Goal: Information Seeking & Learning: Understand process/instructions

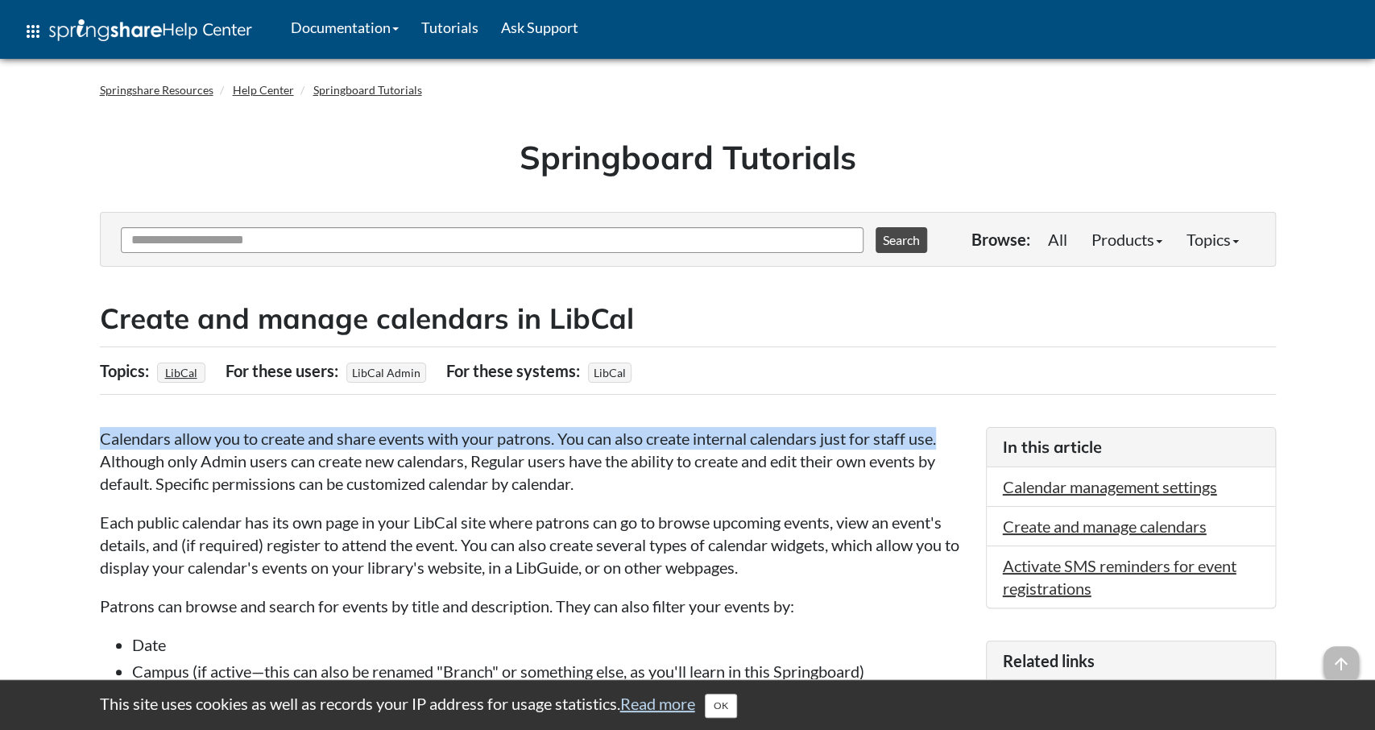
drag, startPoint x: 100, startPoint y: 434, endPoint x: 947, endPoint y: 442, distance: 846.8
click at [947, 442] on p "Calendars allow you to create and share events with your patrons. You can also …" at bounding box center [535, 461] width 870 height 68
copy p "Calendars allow you to create and share events with your patrons. You can also …"
click at [334, 89] on link "Springboard Tutorials" at bounding box center [367, 90] width 109 height 14
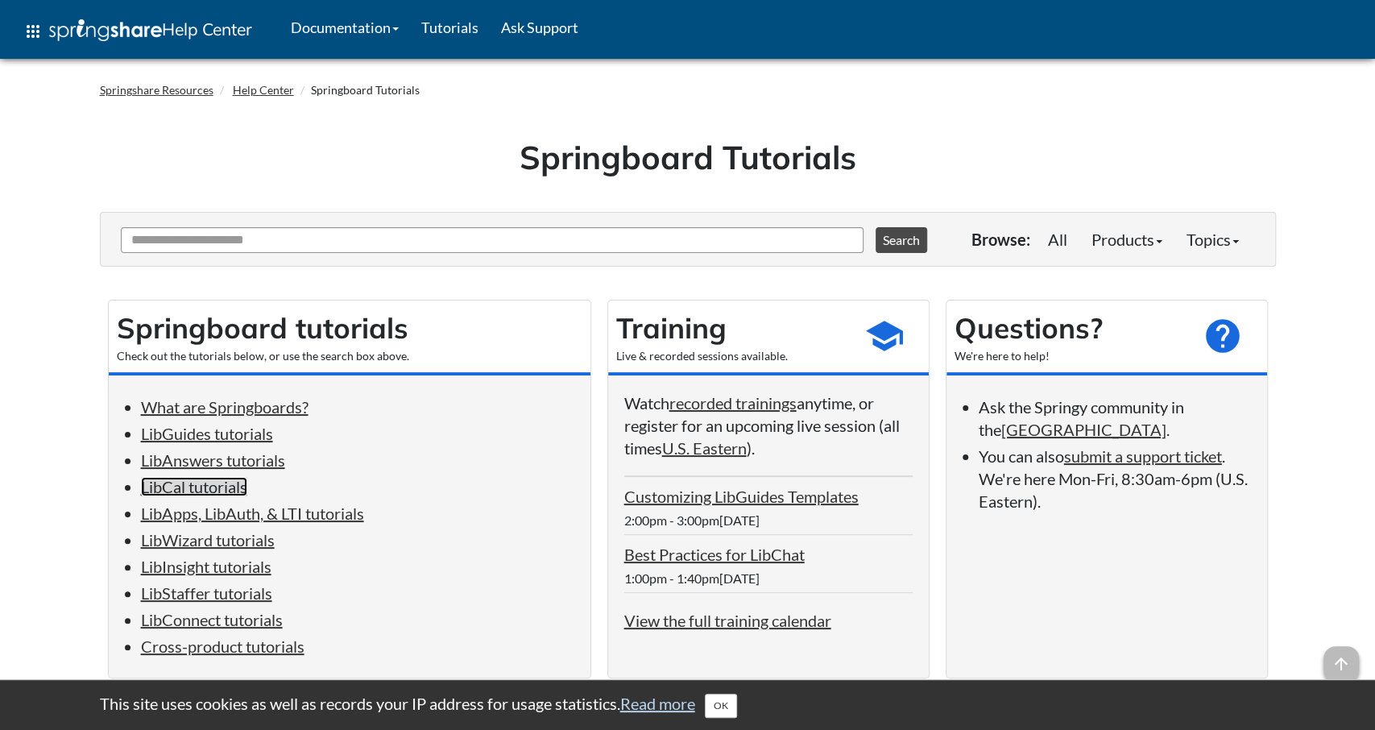
click at [228, 496] on link "LibCal tutorials" at bounding box center [194, 486] width 106 height 19
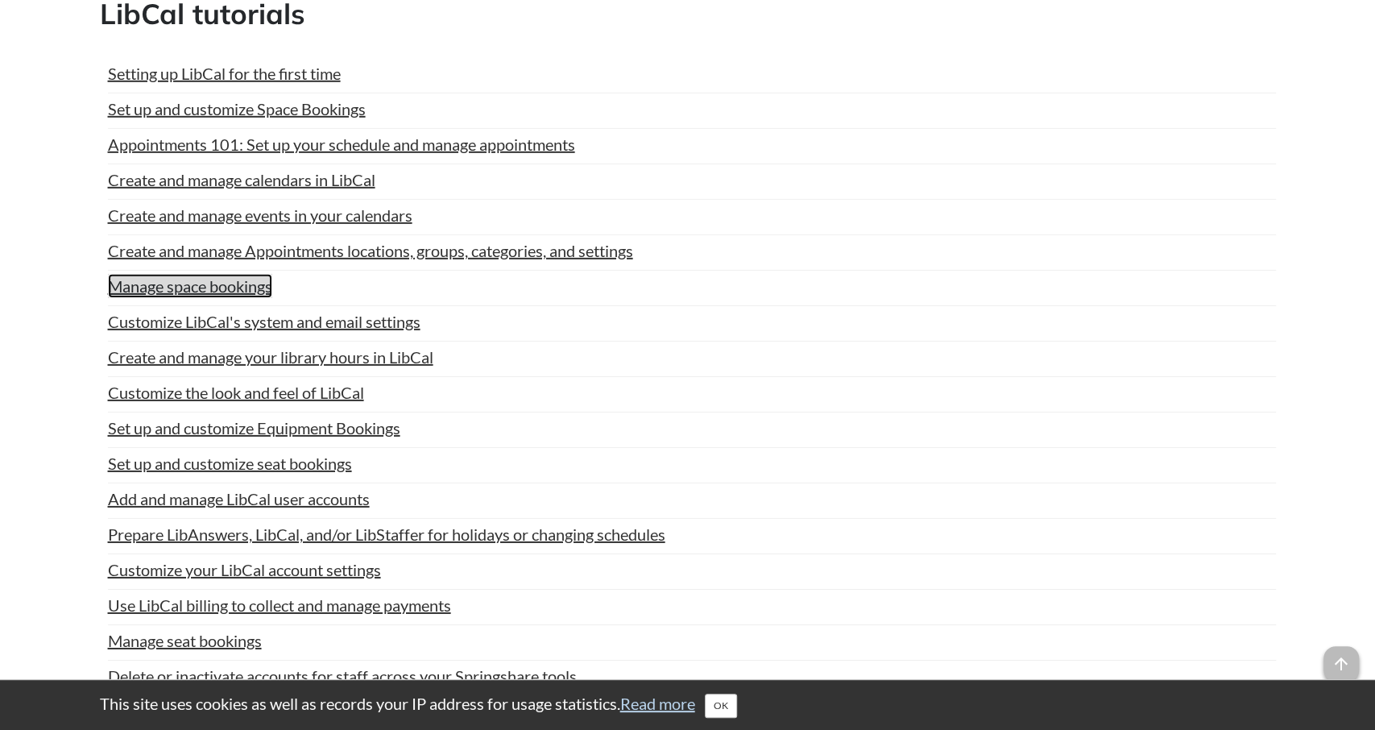
click at [205, 288] on link "Manage space bookings" at bounding box center [190, 286] width 164 height 24
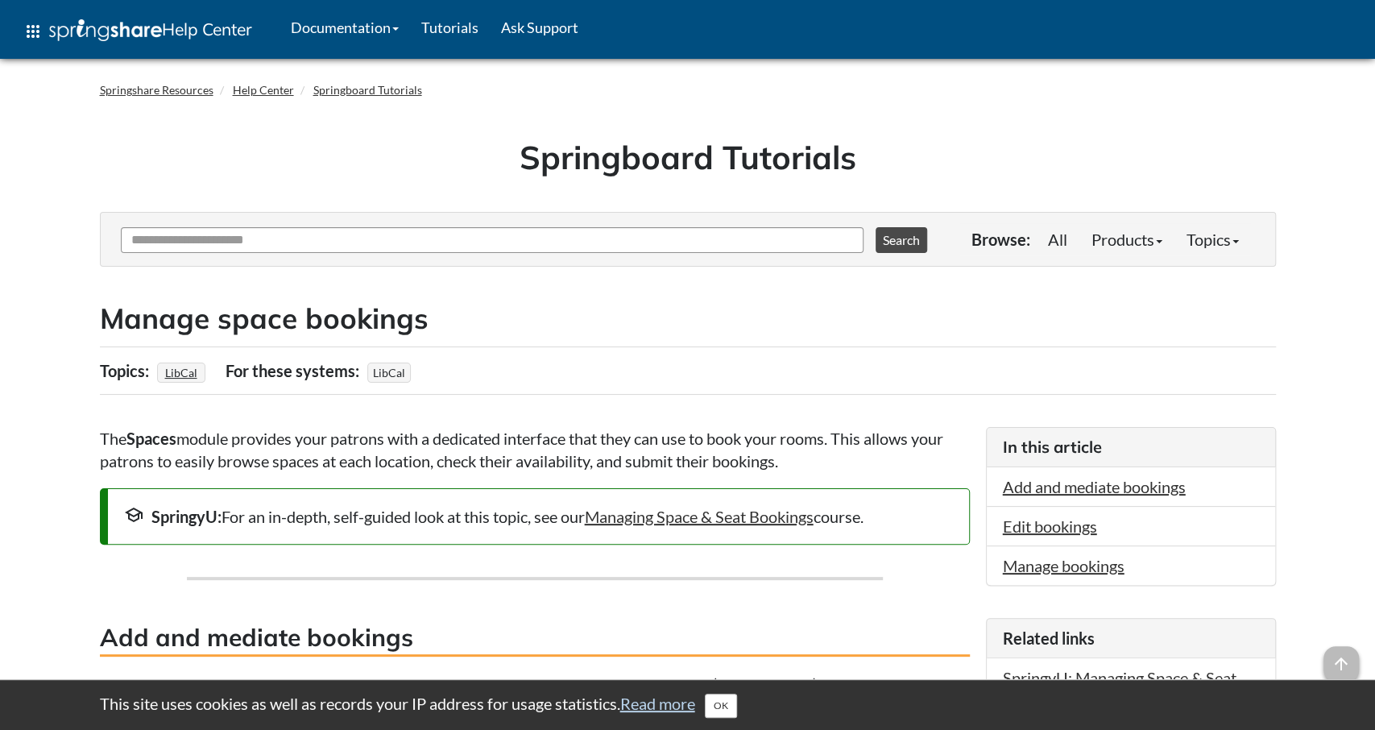
drag, startPoint x: 101, startPoint y: 437, endPoint x: 839, endPoint y: 466, distance: 738.6
click at [839, 466] on p "The Spaces module provides your patrons with a dedicated interface that they ca…" at bounding box center [535, 449] width 870 height 45
copy p "The Spaces module provides your patrons with a dedicated interface that they ca…"
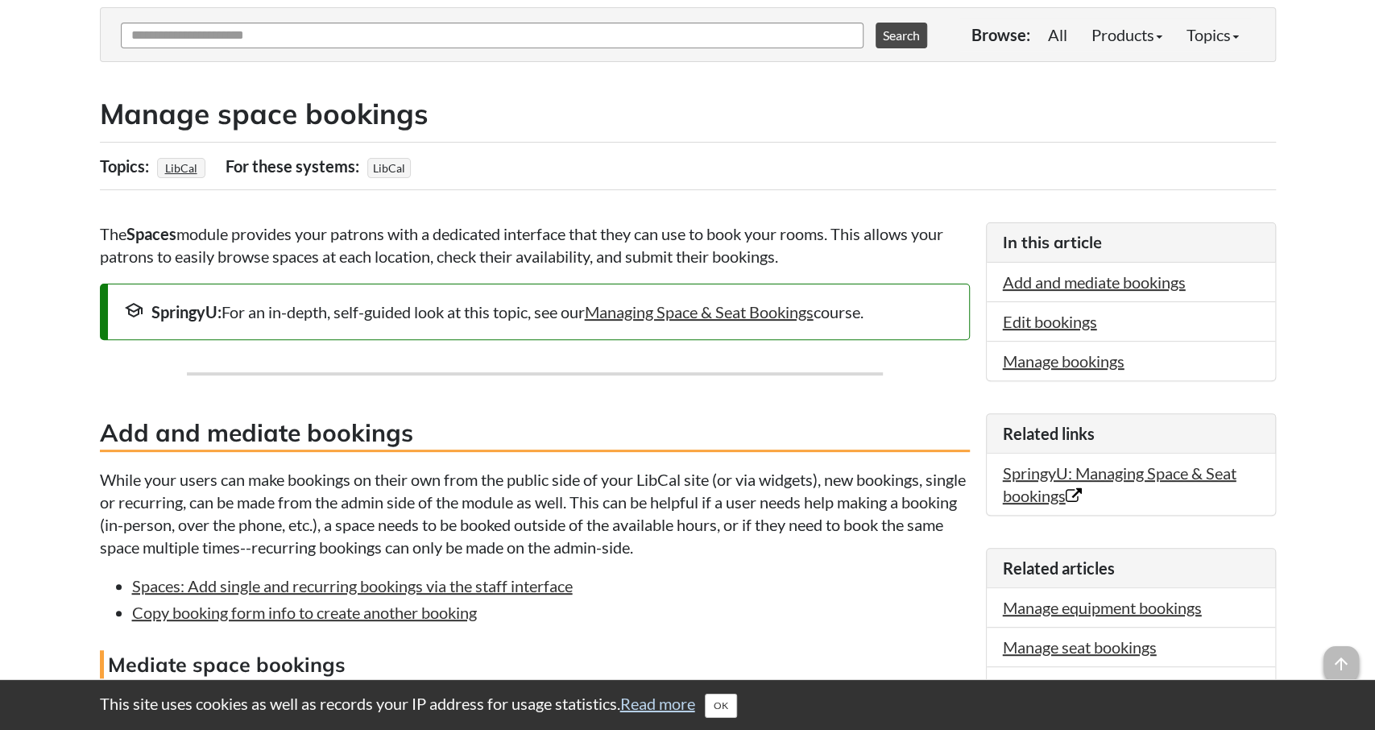
scroll to position [168, 0]
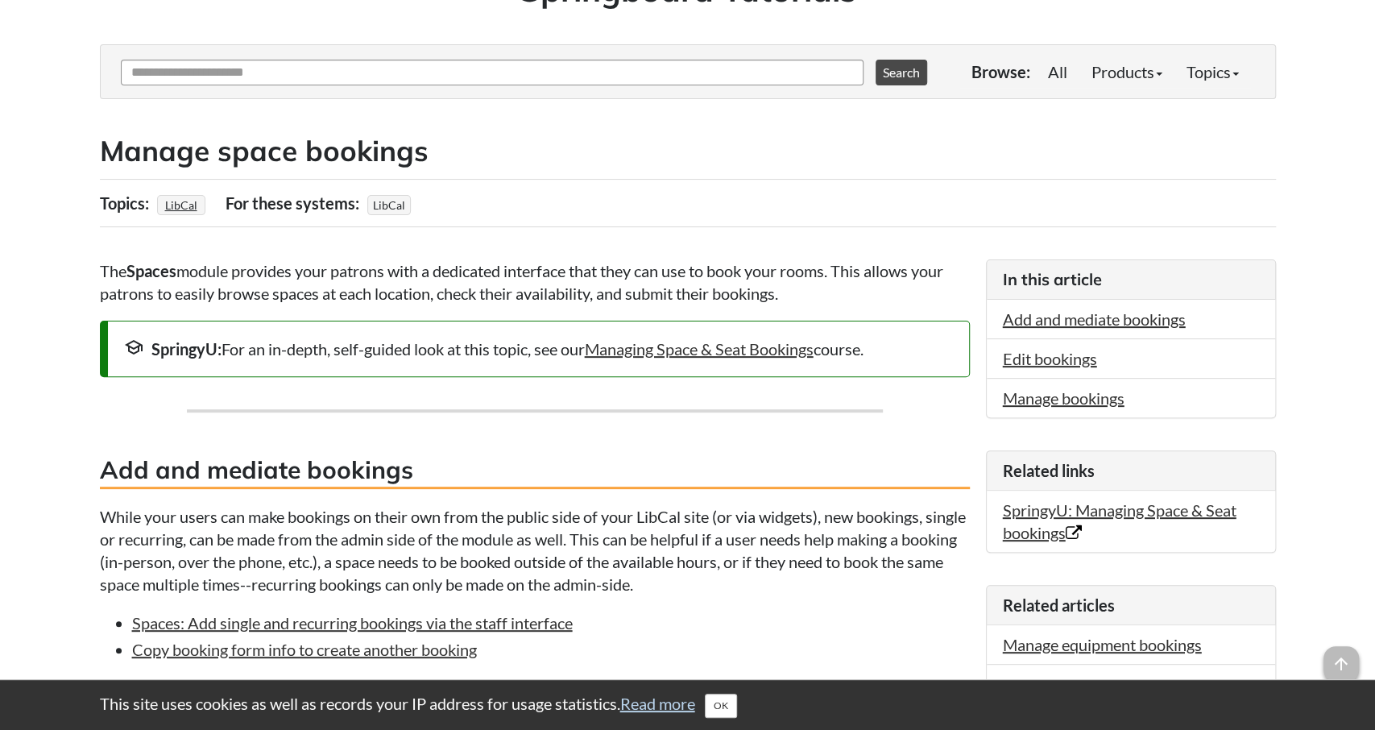
copy p "The Spaces module provides your patrons with a dedicated interface that they ca…"
